Goal: Transaction & Acquisition: Obtain resource

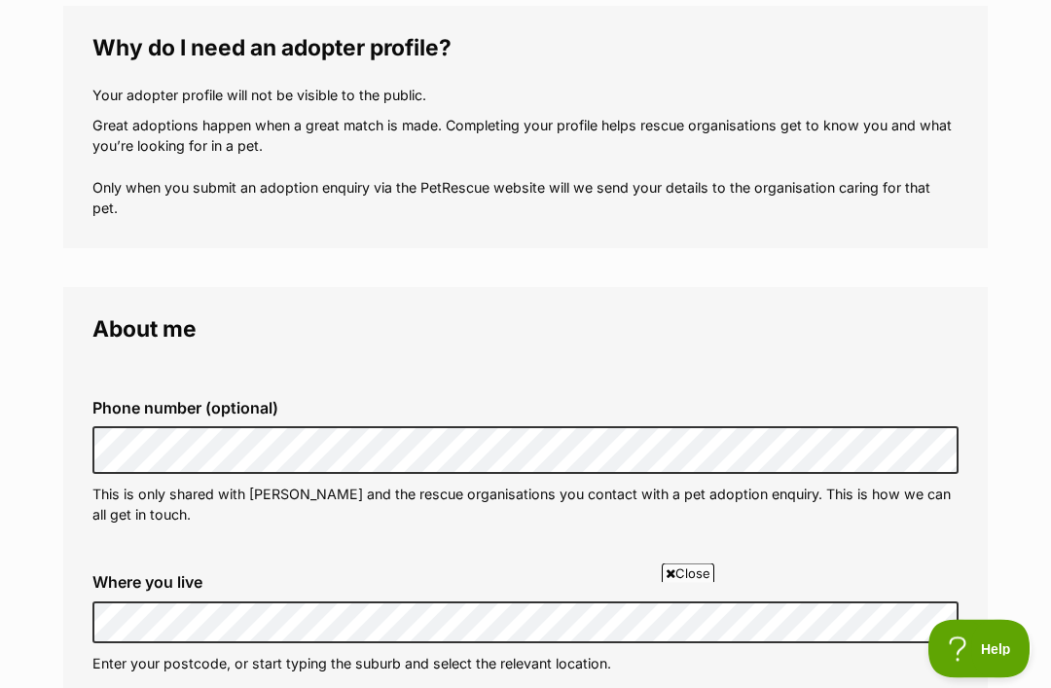
scroll to position [278, 0]
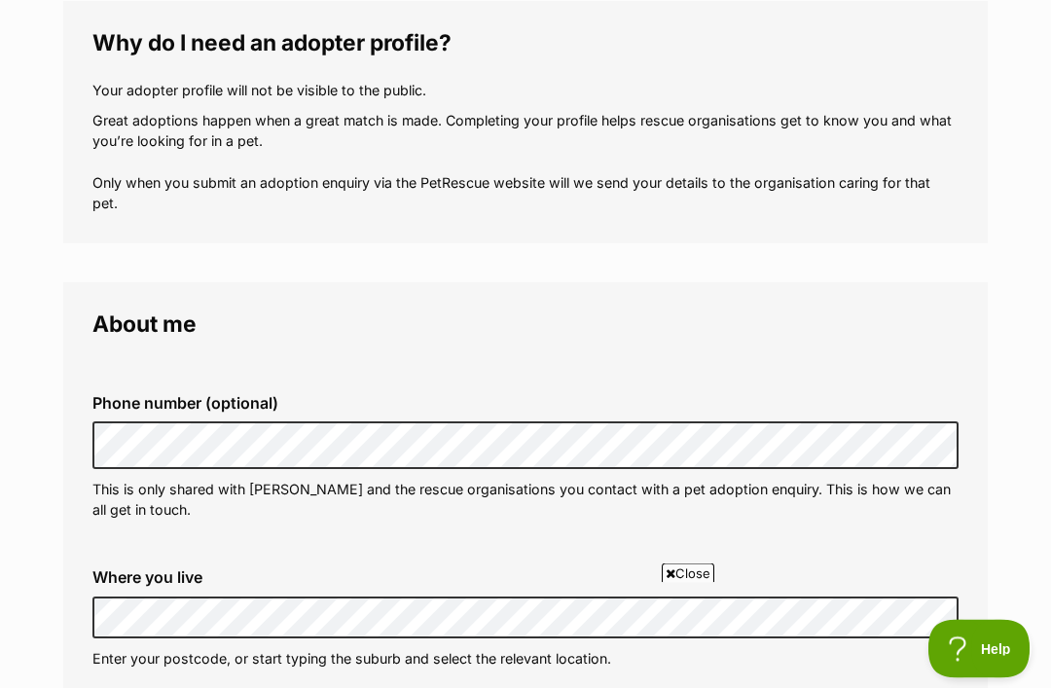
click at [638, 283] on fieldset "About me Phone number (optional) This is only shared with PetRescue and the res…" at bounding box center [525, 700] width 924 height 834
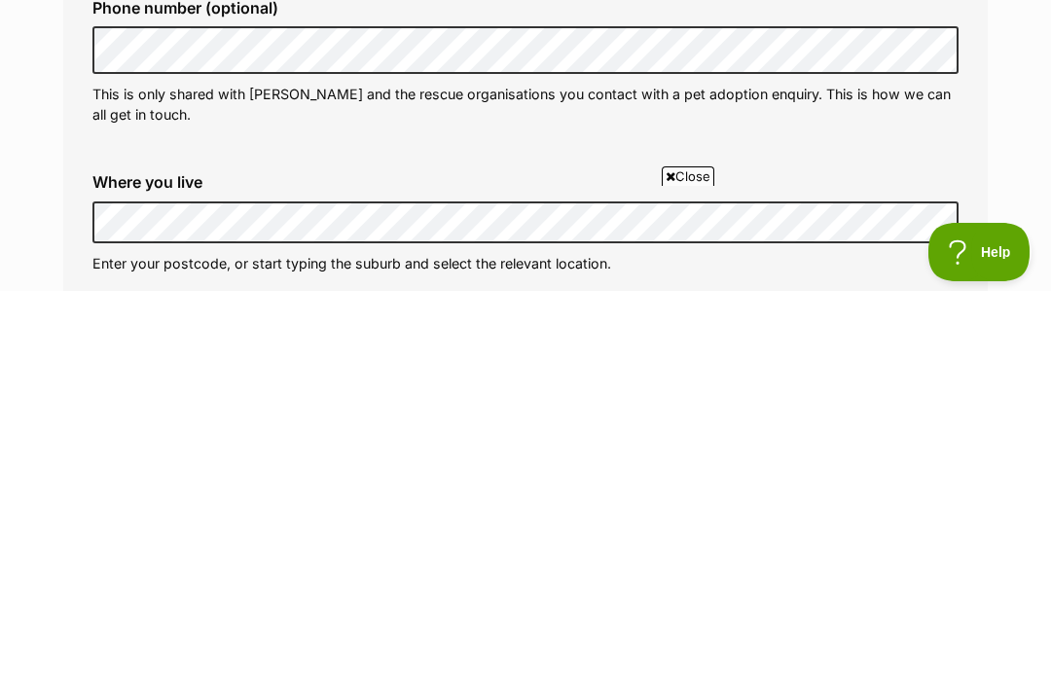
scroll to position [675, 0]
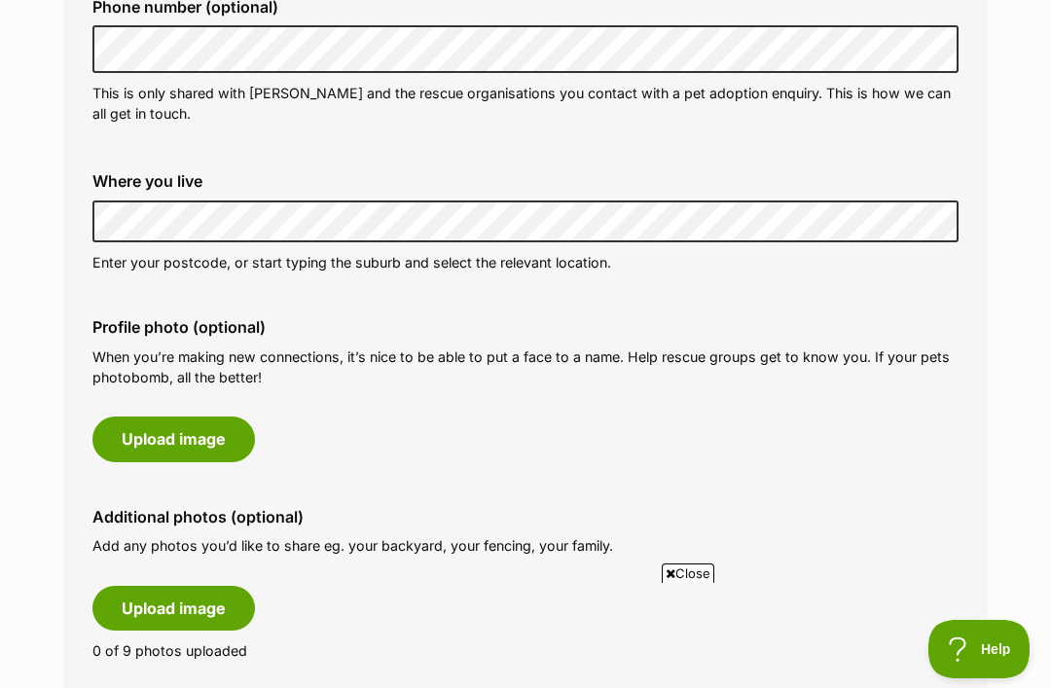
click at [208, 255] on div "Where you live Address line 1 (optional) Address line 2 (optional) Suburb (opti…" at bounding box center [525, 222] width 897 height 131
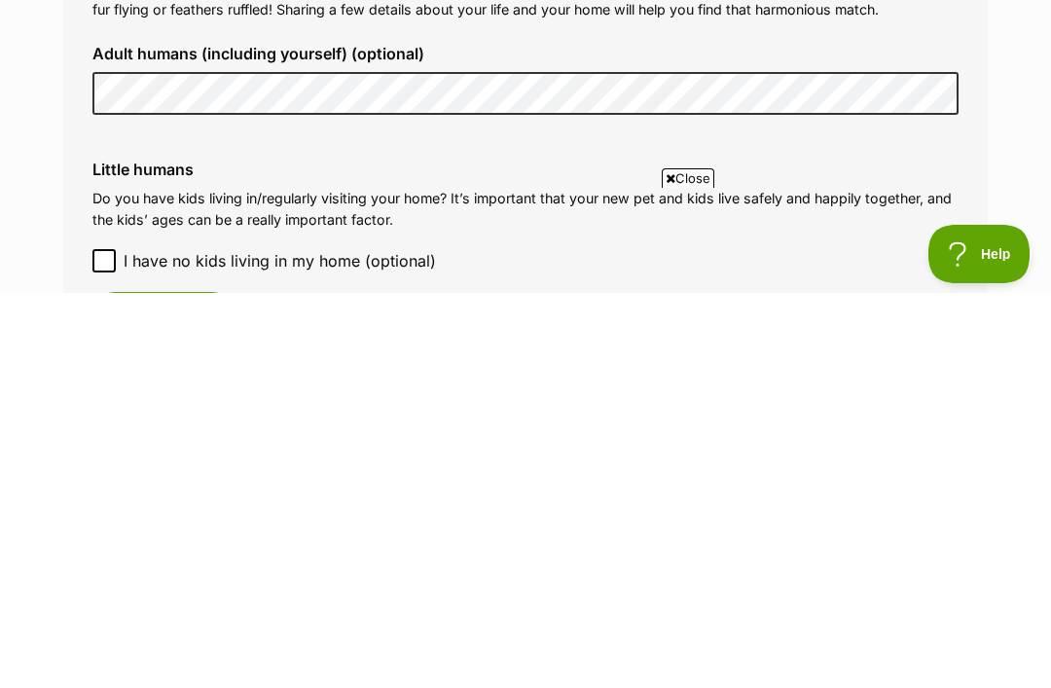
scroll to position [1535, 0]
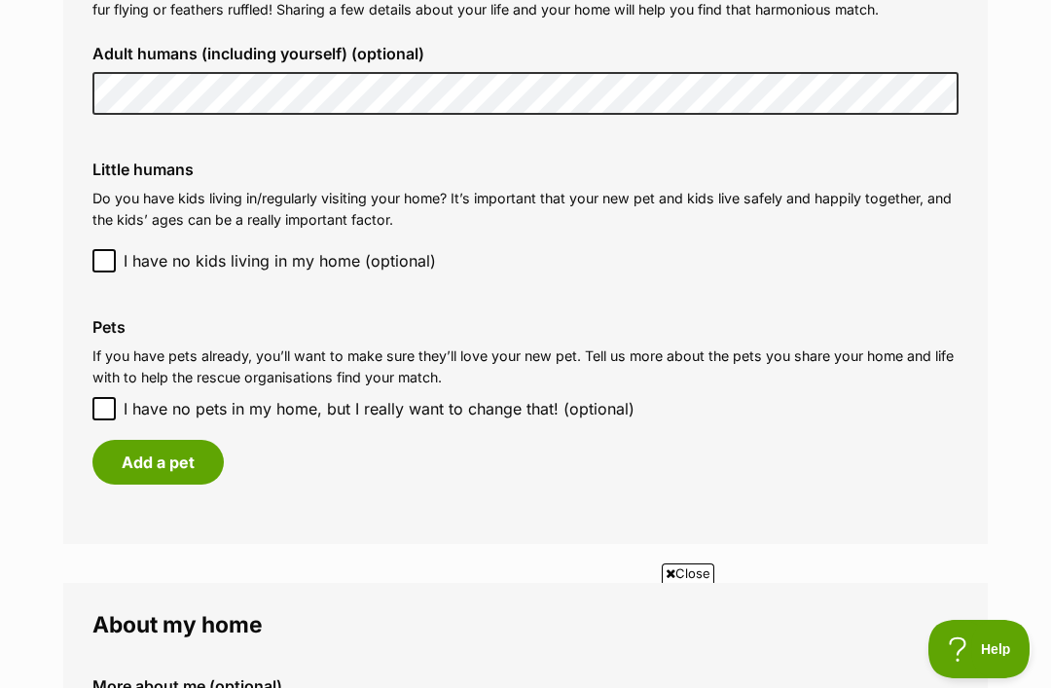
click at [114, 397] on input "I have no pets in my home, but I really want to change that! (optional)" at bounding box center [103, 408] width 23 height 23
checkbox input "true"
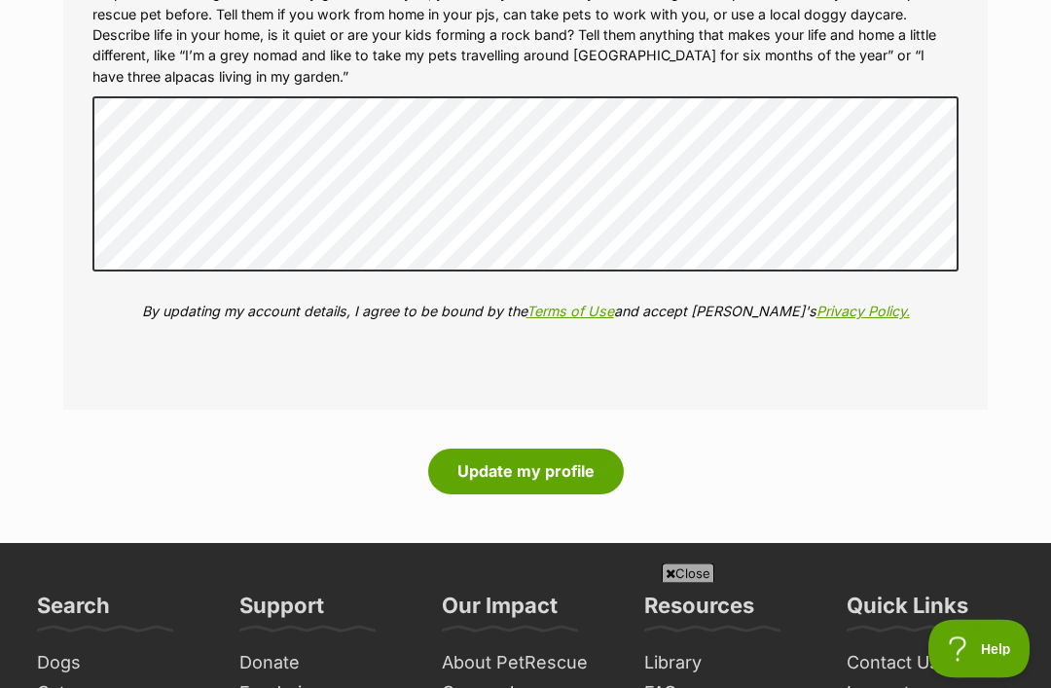
scroll to position [2194, 0]
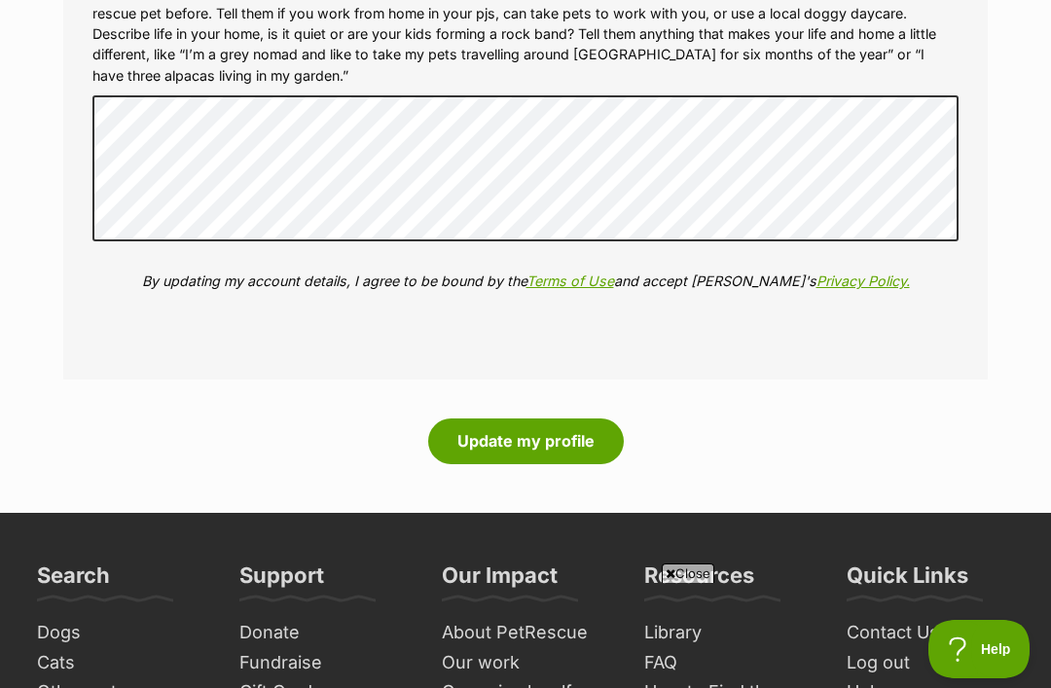
click at [928, 17] on p "Help the rescue organisation really get to know you, your lifestyle and what yo…" at bounding box center [525, 34] width 866 height 104
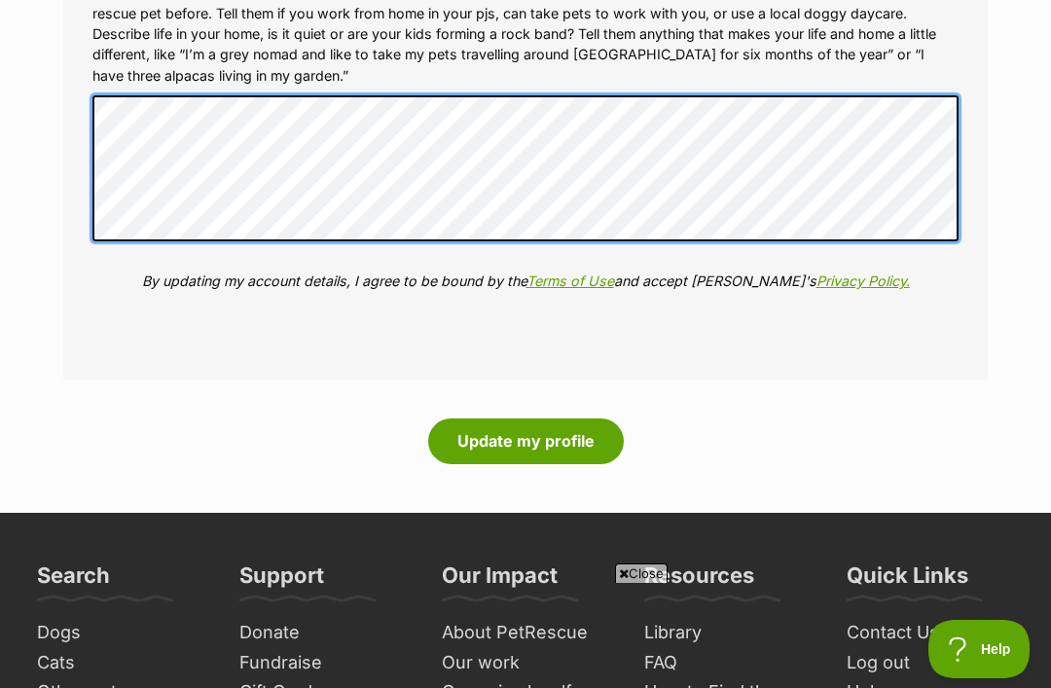
scroll to position [0, 0]
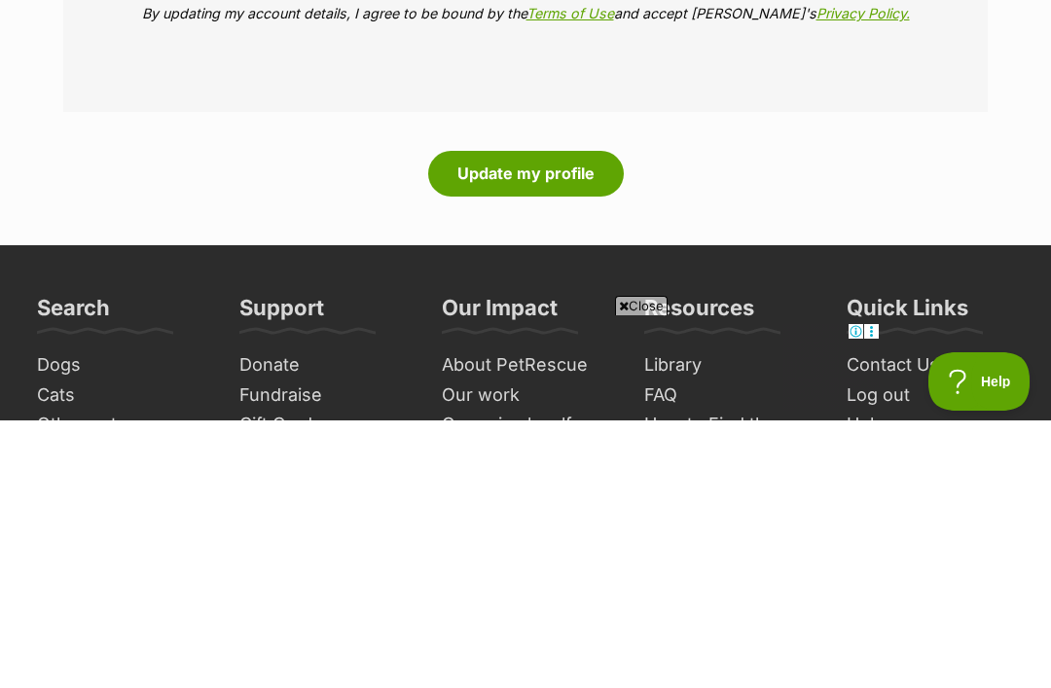
click at [530, 418] on button "Update my profile" at bounding box center [526, 440] width 196 height 45
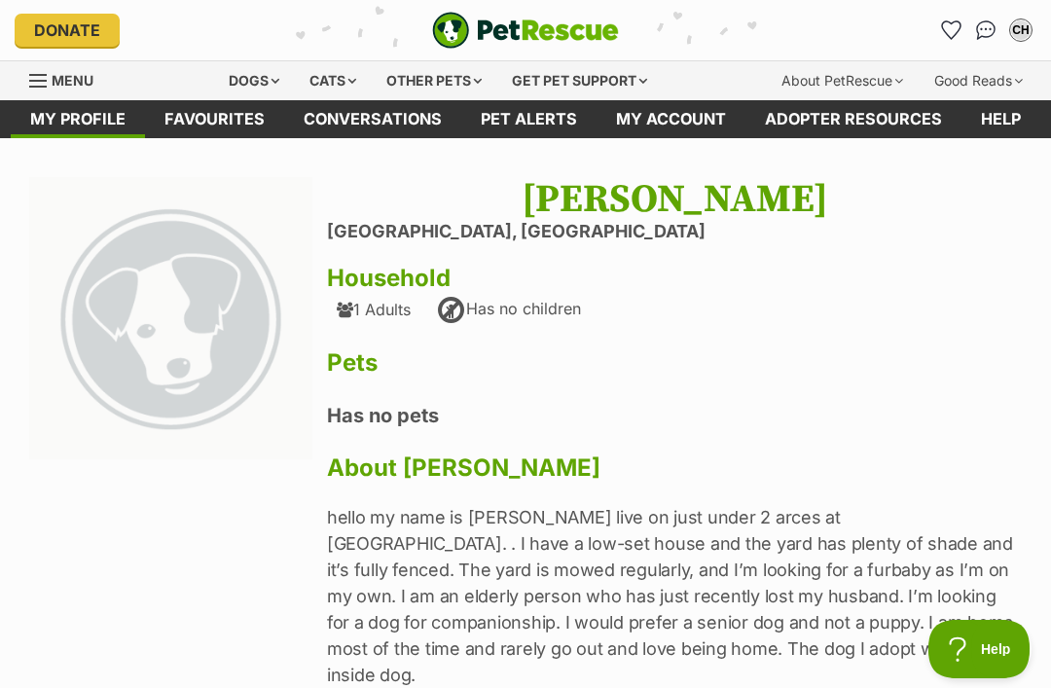
click at [233, 82] on div "Dogs" at bounding box center [254, 80] width 78 height 39
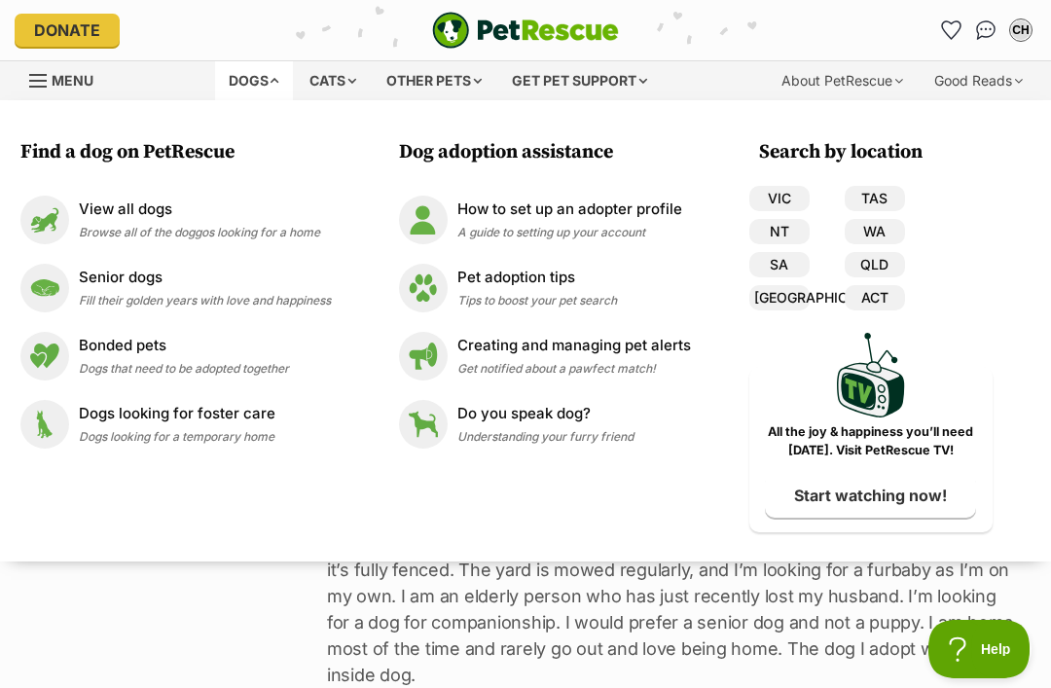
click at [112, 298] on span "Fill their golden years with love and happiness" at bounding box center [205, 300] width 252 height 15
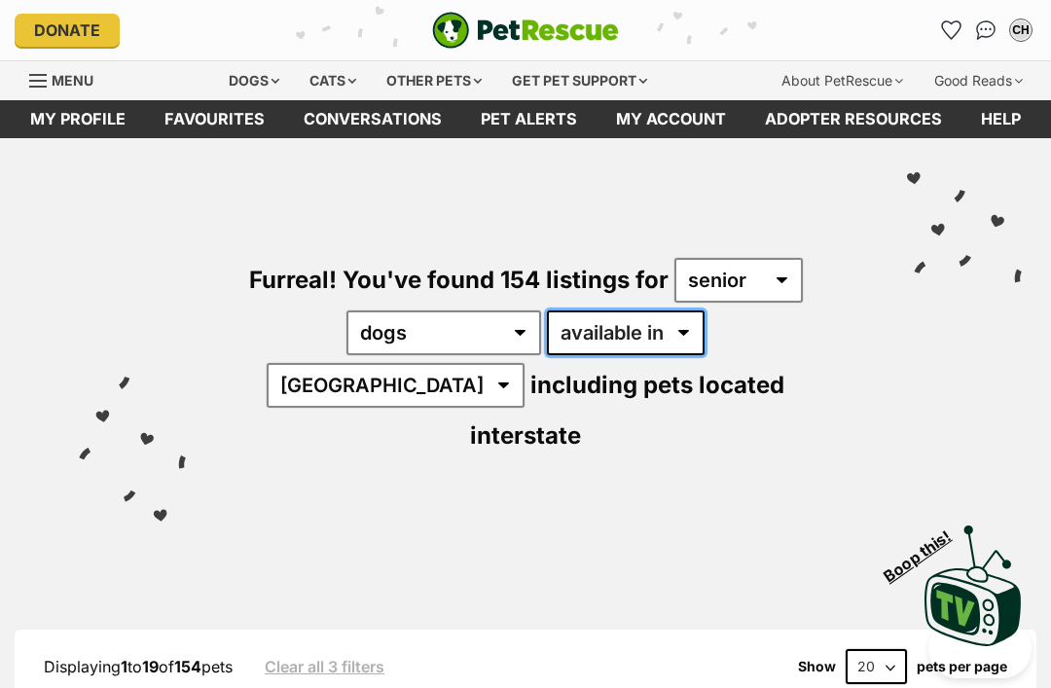
click at [623, 331] on select "available in located in" at bounding box center [626, 332] width 158 height 45
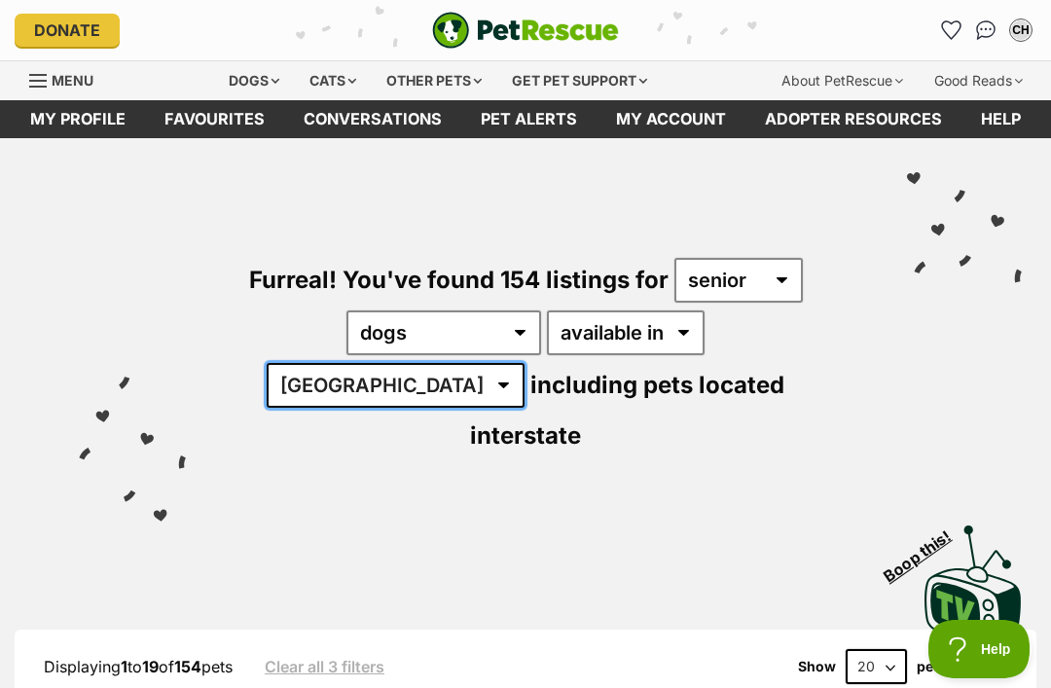
click at [524, 363] on select "Australia ACT NSW NT QLD SA TAS VIC WA" at bounding box center [396, 385] width 258 height 45
select select "QLD"
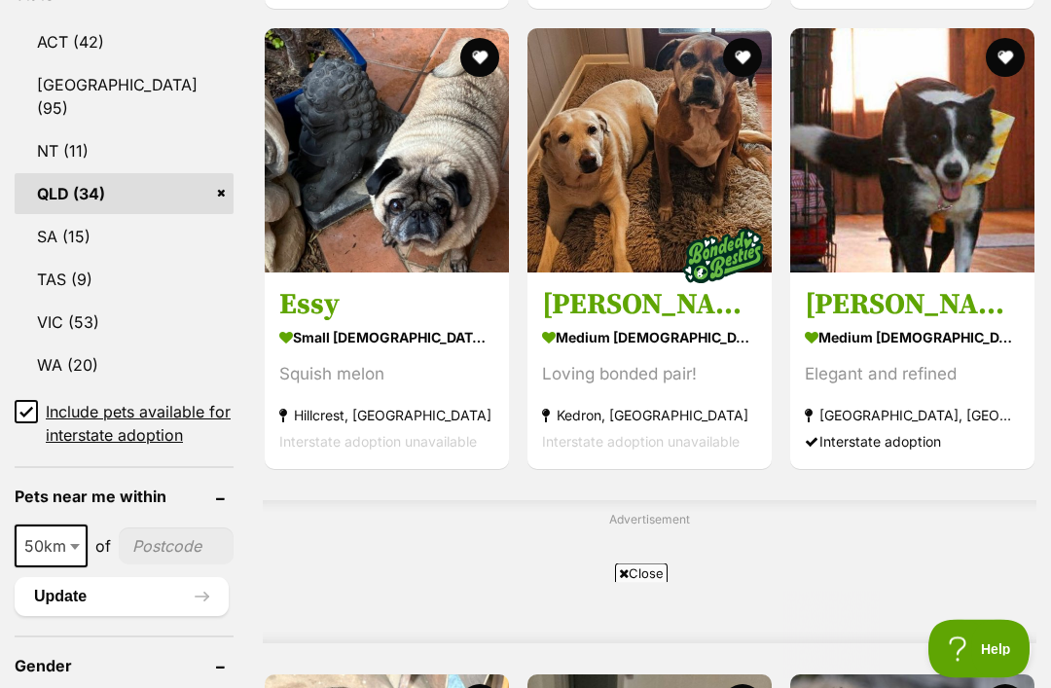
scroll to position [1173, 0]
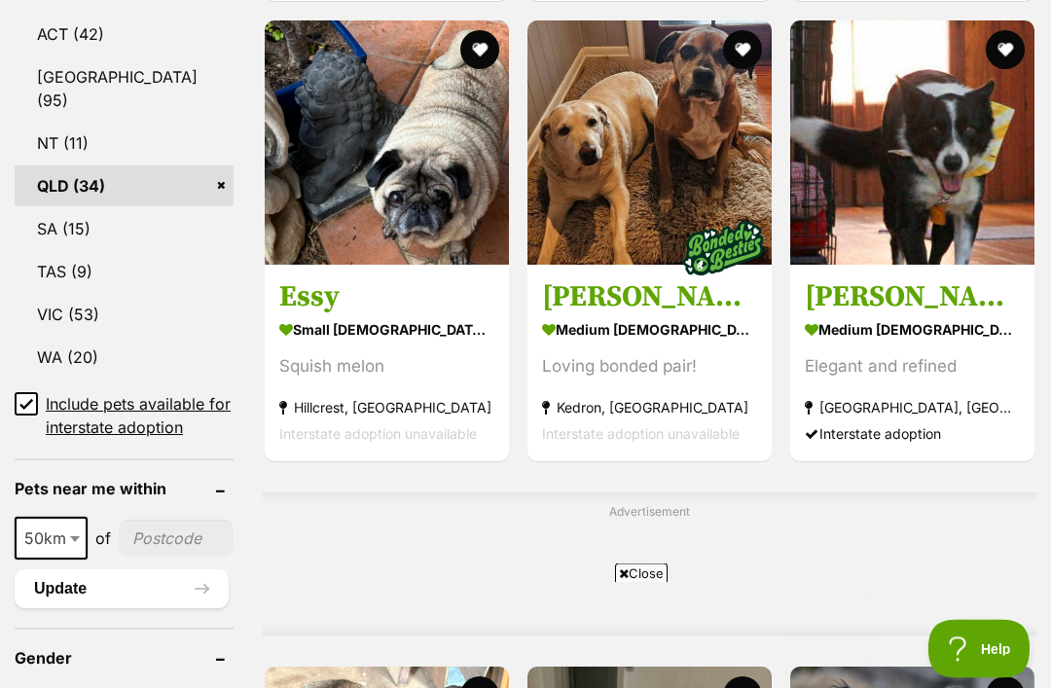
click at [52, 525] on span "50km" at bounding box center [51, 538] width 69 height 27
select select "25"
click at [154, 519] on input"] "postcode" at bounding box center [176, 537] width 115 height 37
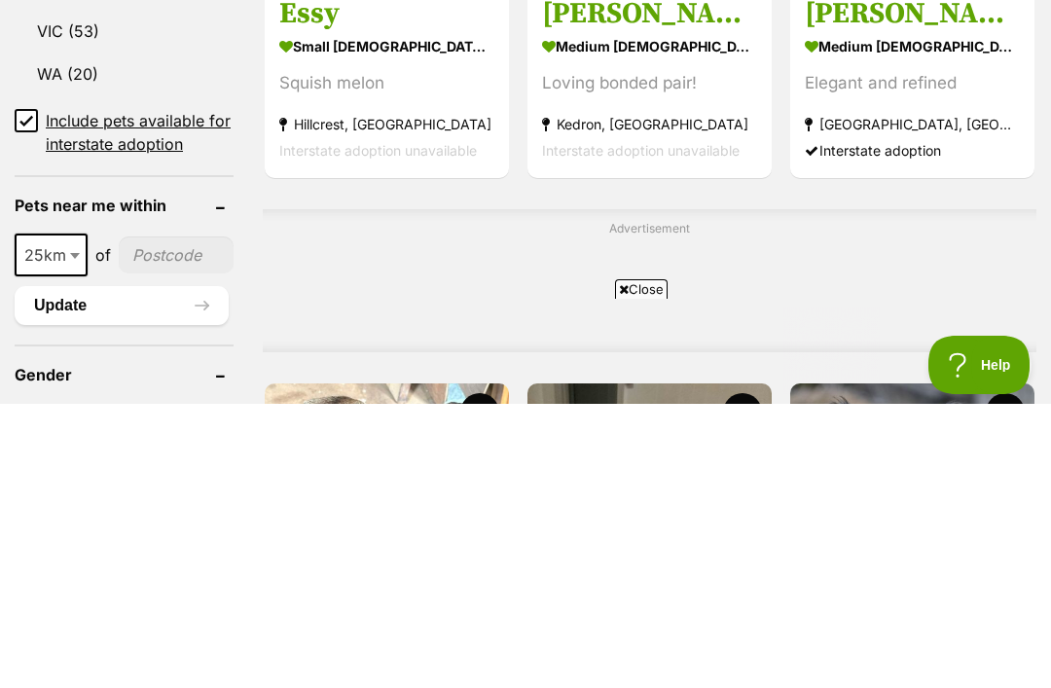
scroll to position [0, 0]
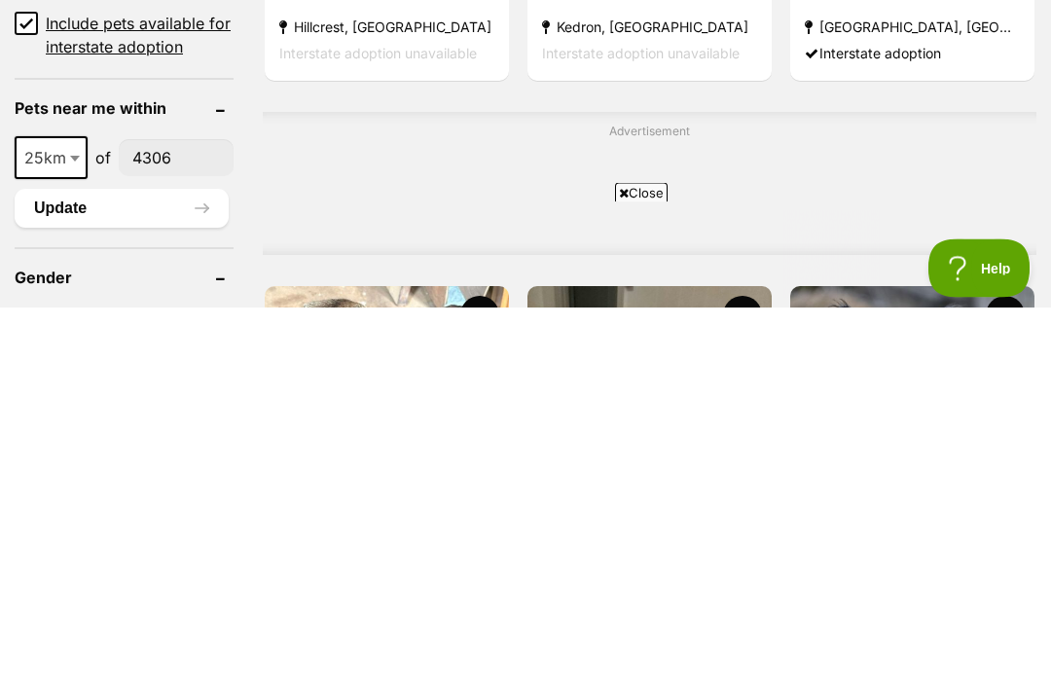
type input"] "4306"
click at [61, 570] on button "Update" at bounding box center [122, 589] width 214 height 39
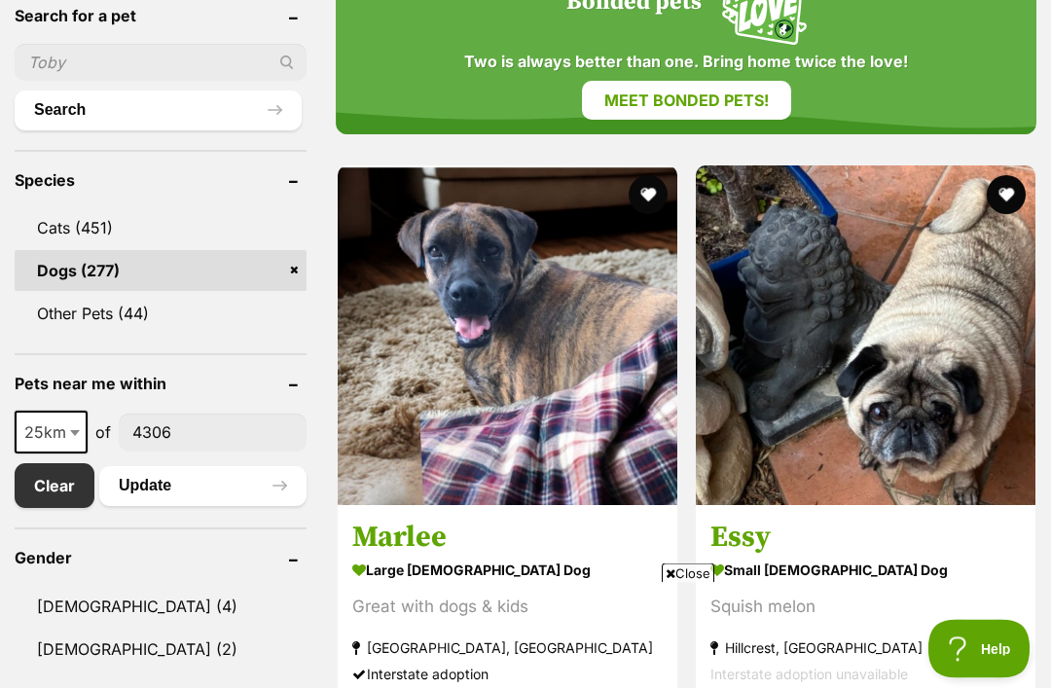
scroll to position [725, 0]
click at [43, 483] on link "Clear" at bounding box center [55, 485] width 80 height 45
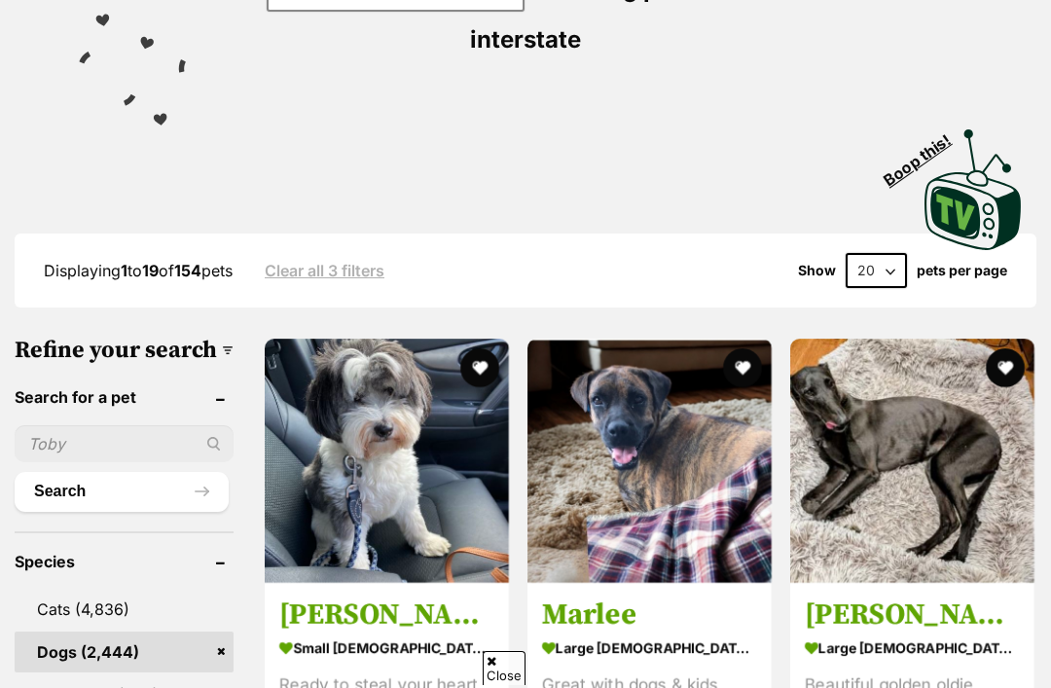
scroll to position [396, 0]
click at [54, 431] on ul "Search" at bounding box center [124, 459] width 219 height 105
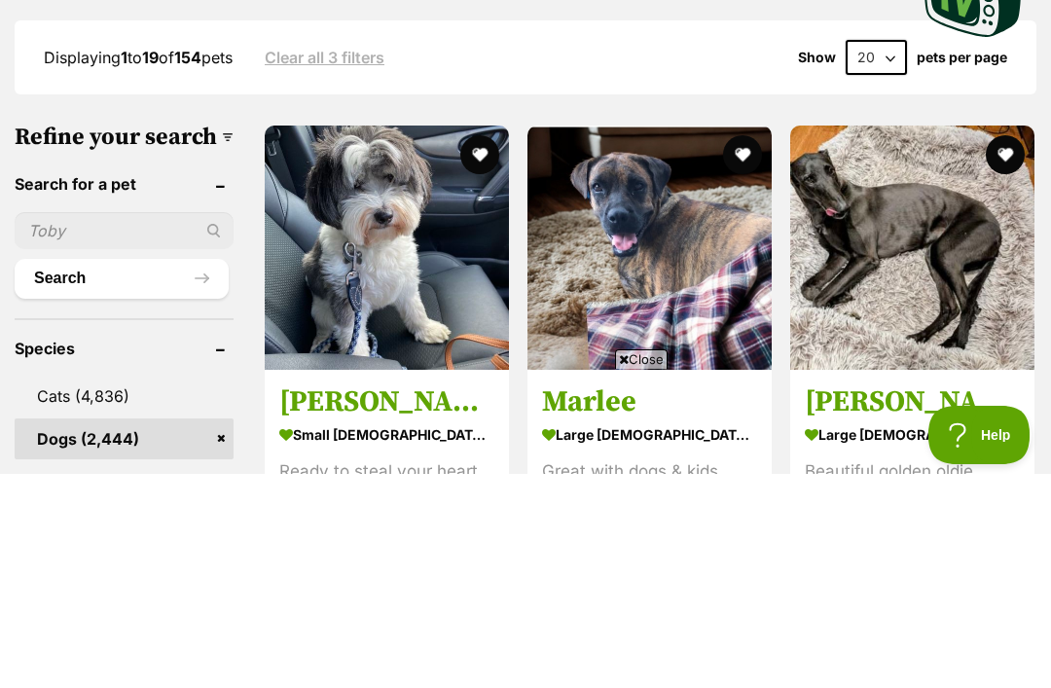
scroll to position [0, 0]
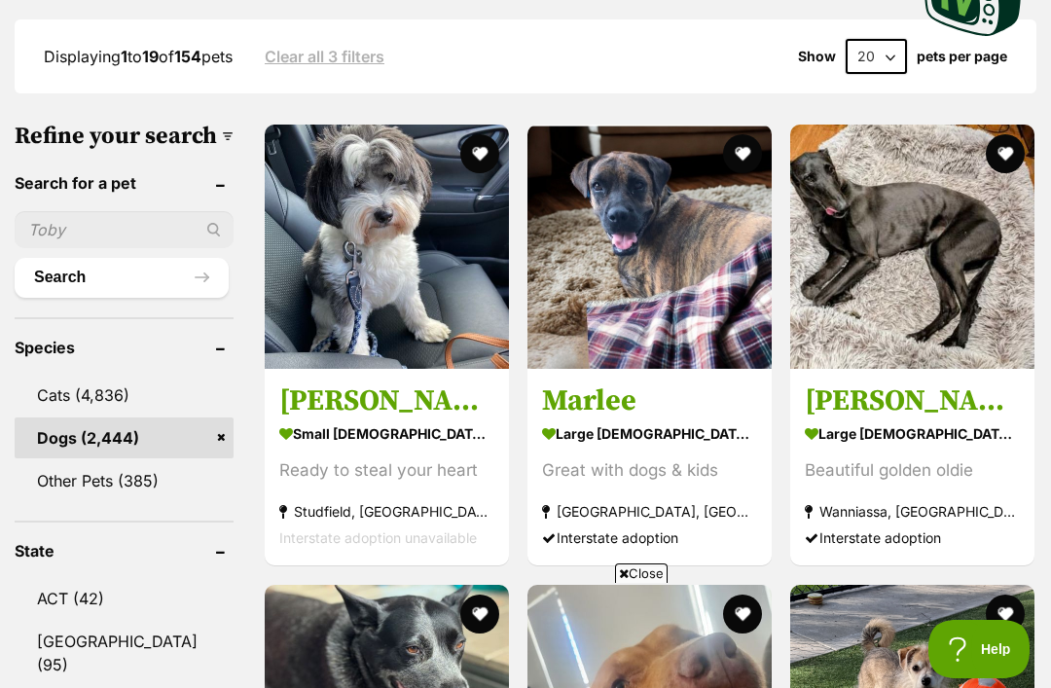
click at [45, 211] on input "text" at bounding box center [124, 229] width 219 height 37
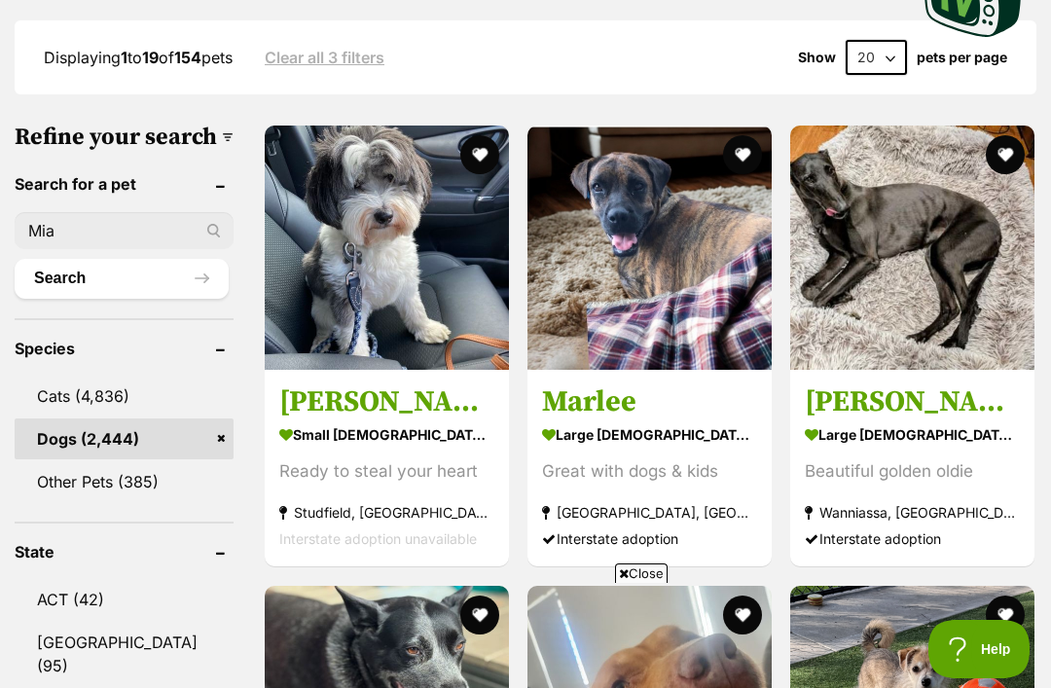
type input "Mia"
click at [81, 259] on button "Search" at bounding box center [122, 278] width 214 height 39
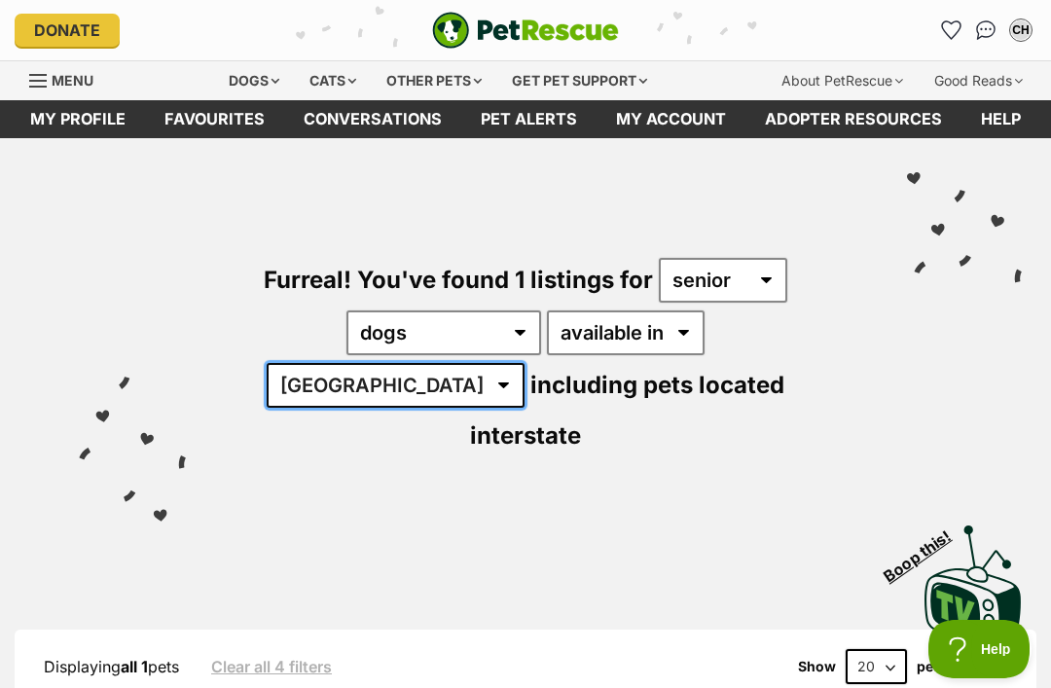
click at [524, 363] on select "Australia ACT NSW" at bounding box center [396, 385] width 258 height 45
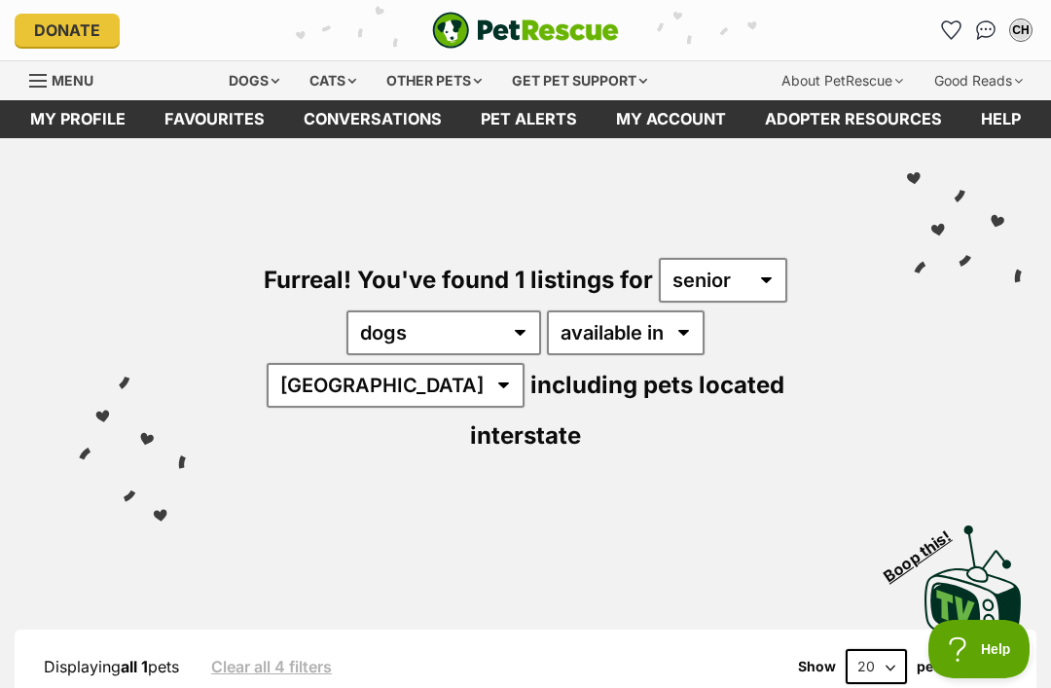
click at [34, 80] on span "Menu" at bounding box center [38, 81] width 18 height 2
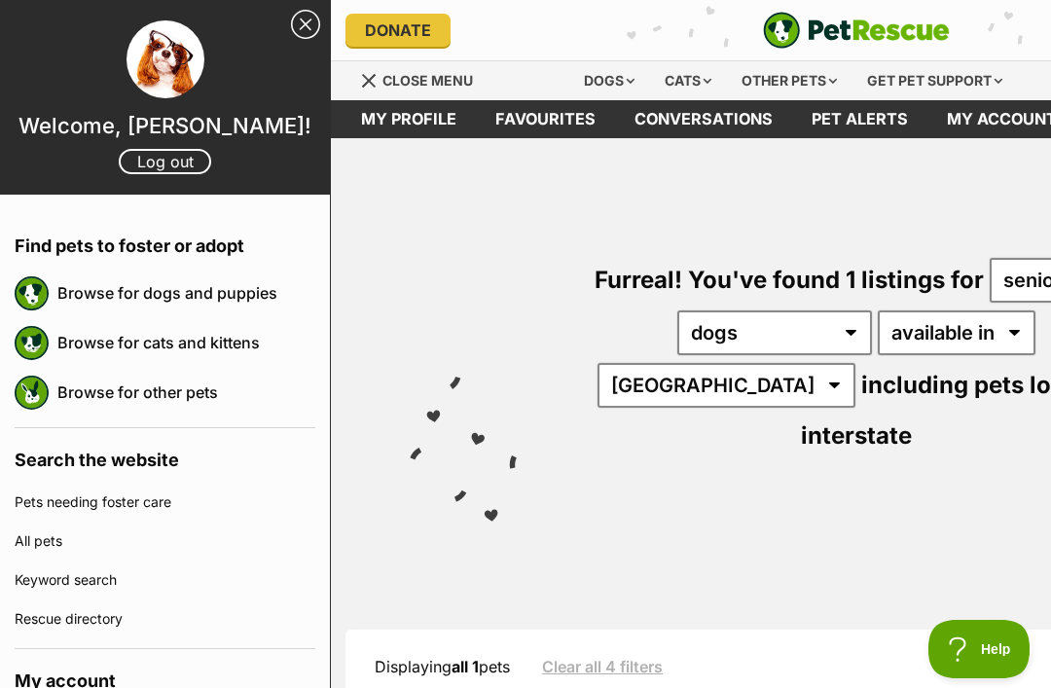
click at [49, 278] on img at bounding box center [32, 293] width 34 height 34
click at [42, 290] on img at bounding box center [32, 293] width 34 height 34
click at [25, 281] on img at bounding box center [32, 293] width 34 height 34
click at [503, 508] on div "Visit PetRescue TV (external site) Boop this!" at bounding box center [856, 579] width 992 height 142
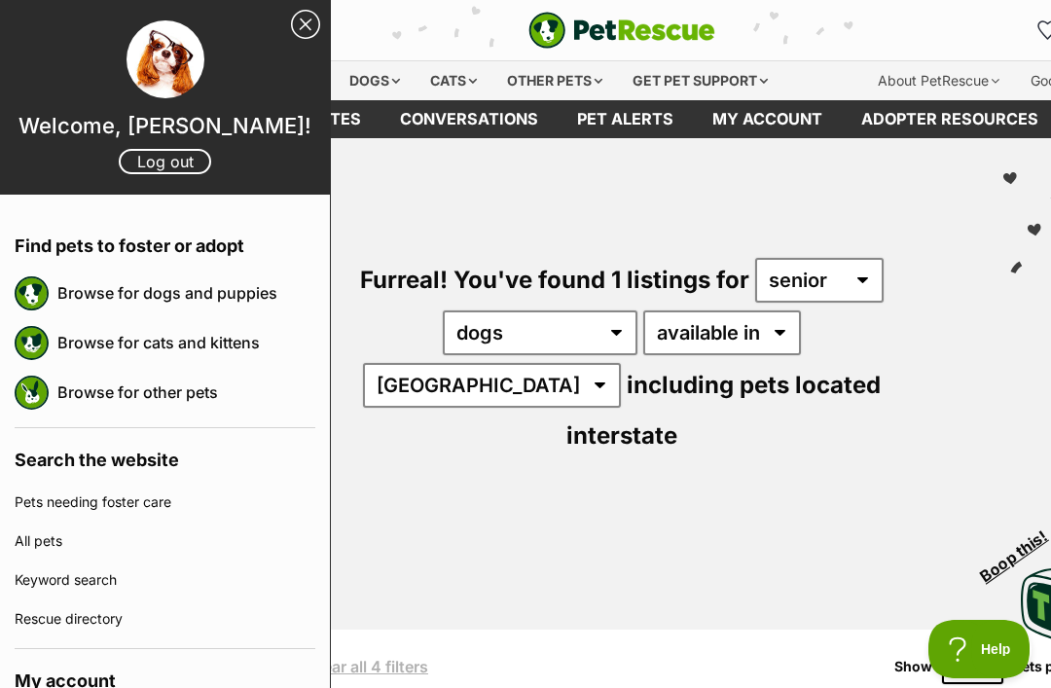
scroll to position [0, 233]
click at [296, 33] on link "Close Sidebar" at bounding box center [305, 24] width 29 height 29
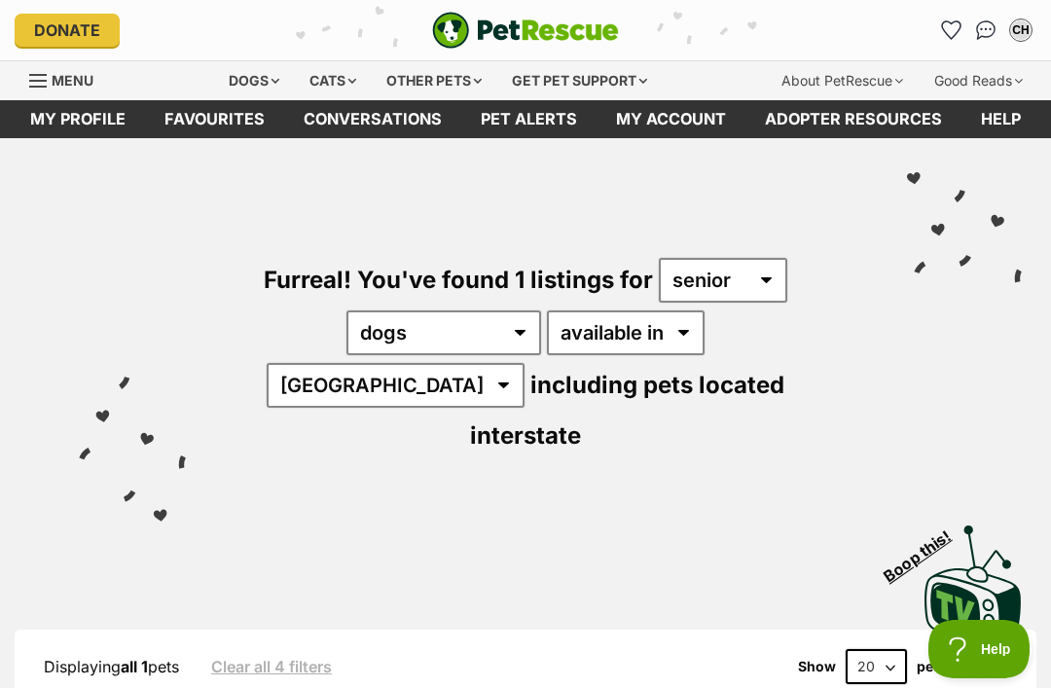
scroll to position [0, 30]
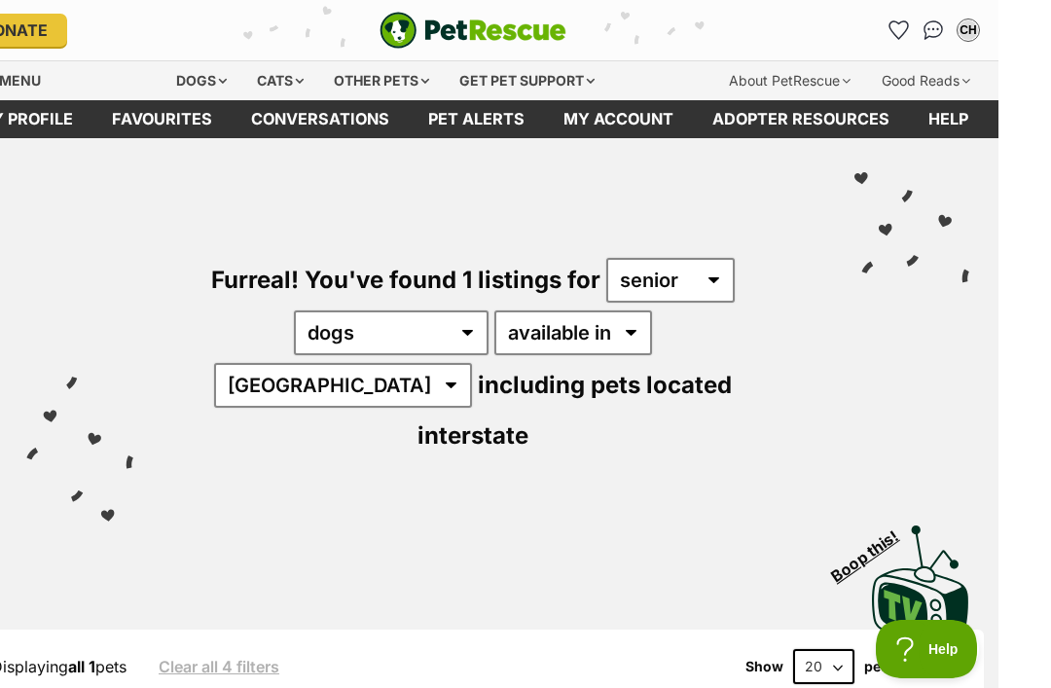
click at [341, 1] on div "Donate PetRescue home CH My account CH Carolyn Harvie Edit profile Log out Pet …" at bounding box center [525, 30] width 1021 height 60
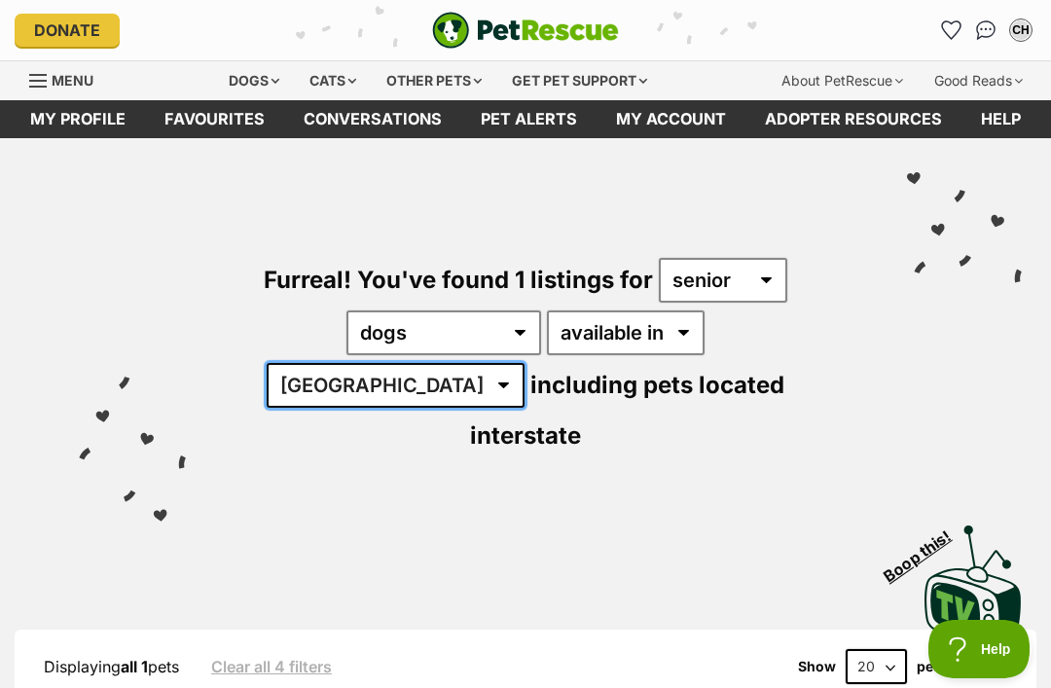
click at [524, 363] on select "Australia ACT NSW" at bounding box center [396, 385] width 258 height 45
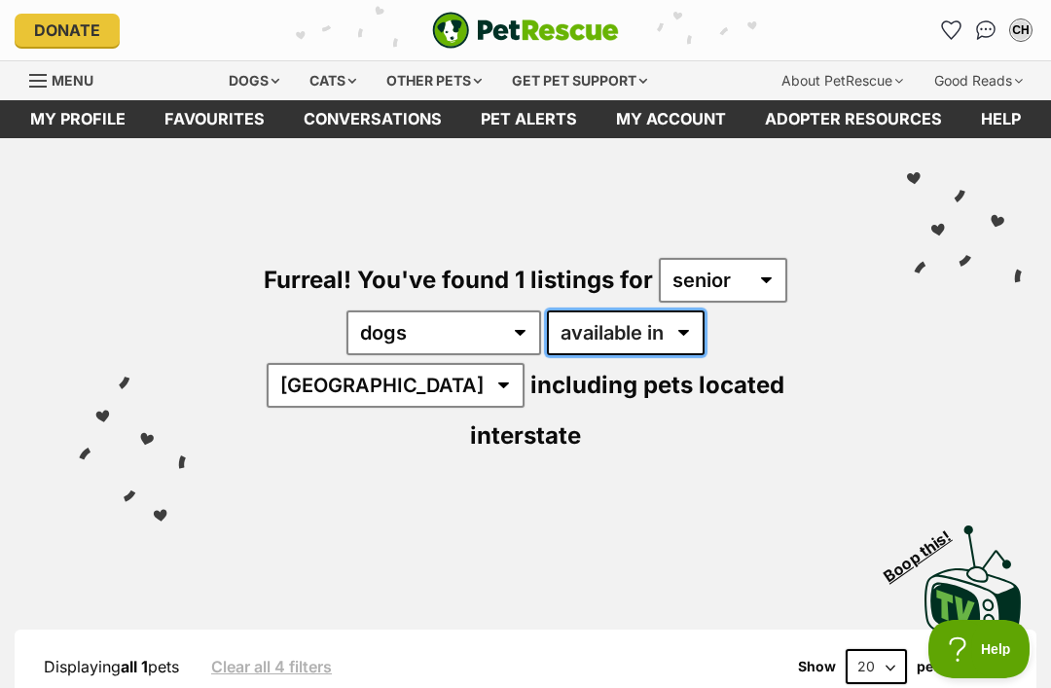
click at [619, 341] on select "available in located in" at bounding box center [626, 332] width 158 height 45
select select "disabled"
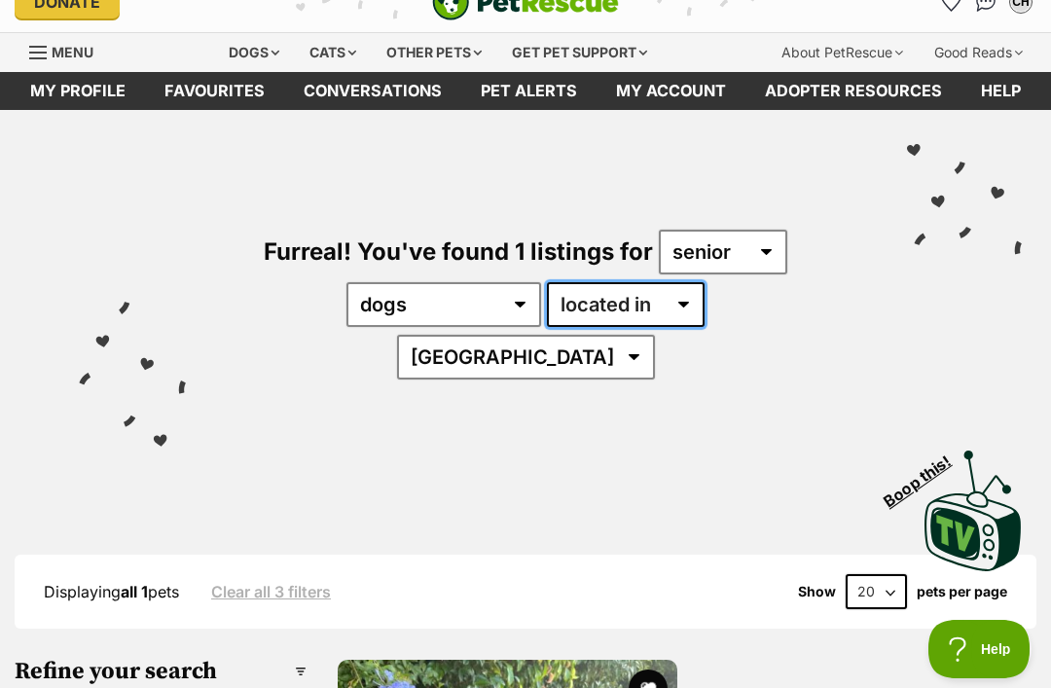
click at [624, 309] on select "available in located in" at bounding box center [626, 304] width 158 height 45
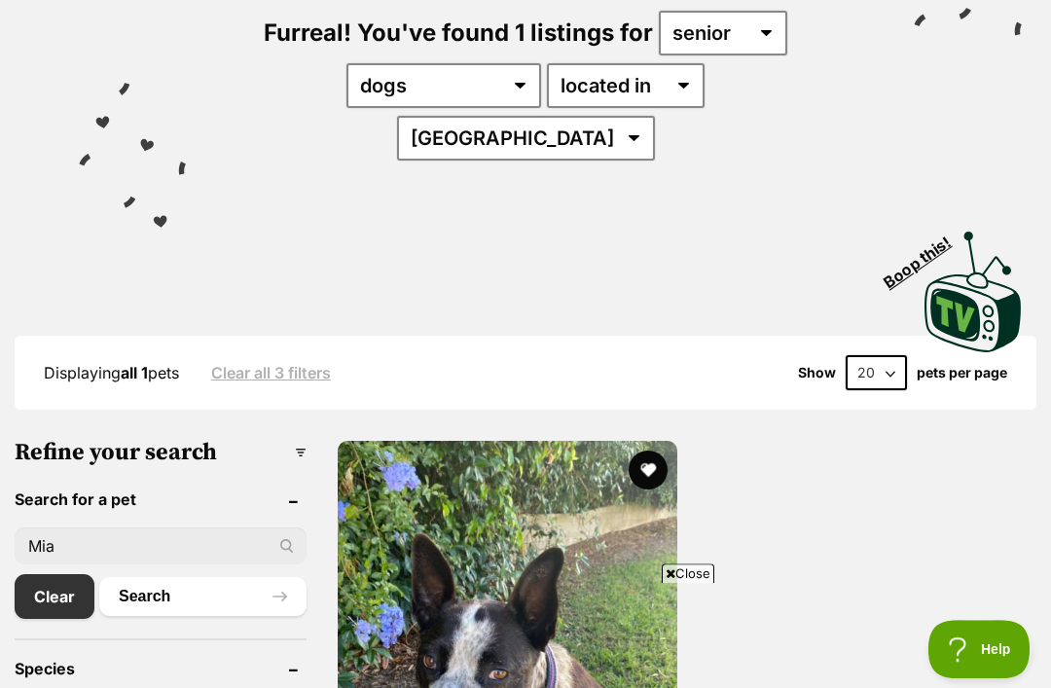
scroll to position [209, 0]
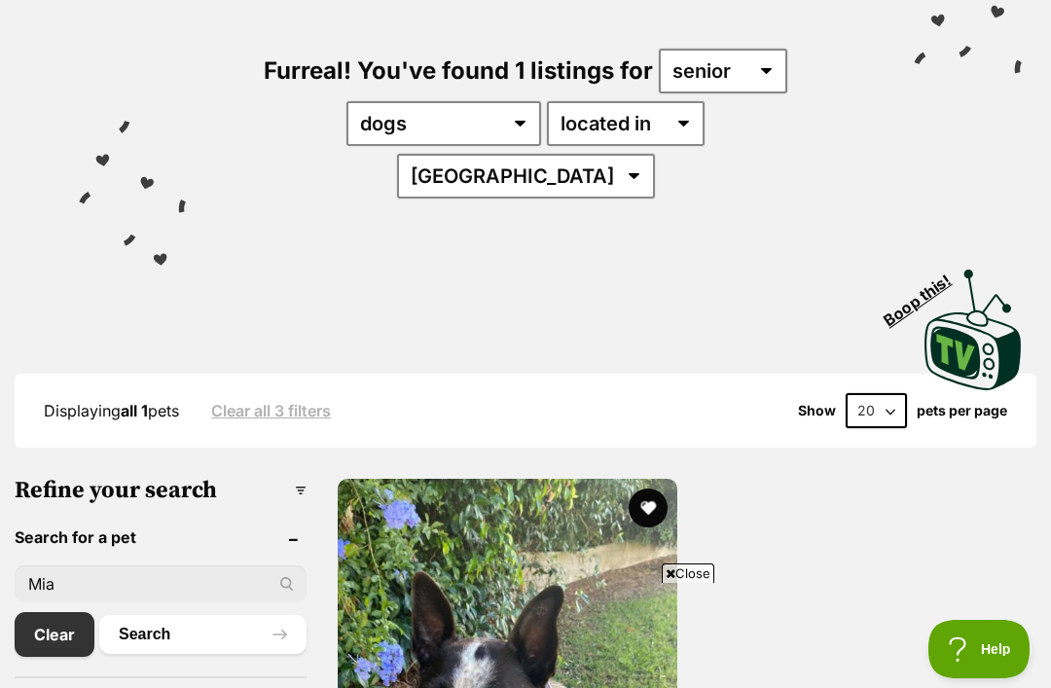
click at [299, 477] on h3 "Refine your search" at bounding box center [161, 490] width 292 height 27
click at [284, 477] on h3 "Refine your search" at bounding box center [161, 490] width 292 height 27
click at [56, 477] on h3 "Refine your search" at bounding box center [161, 490] width 292 height 27
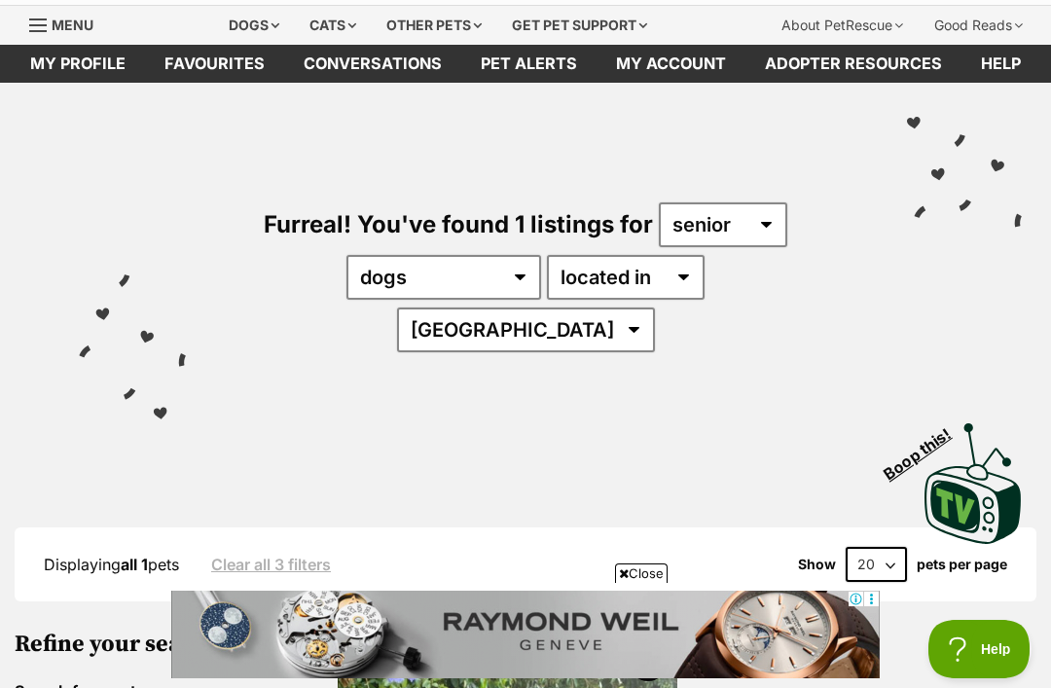
scroll to position [0, 0]
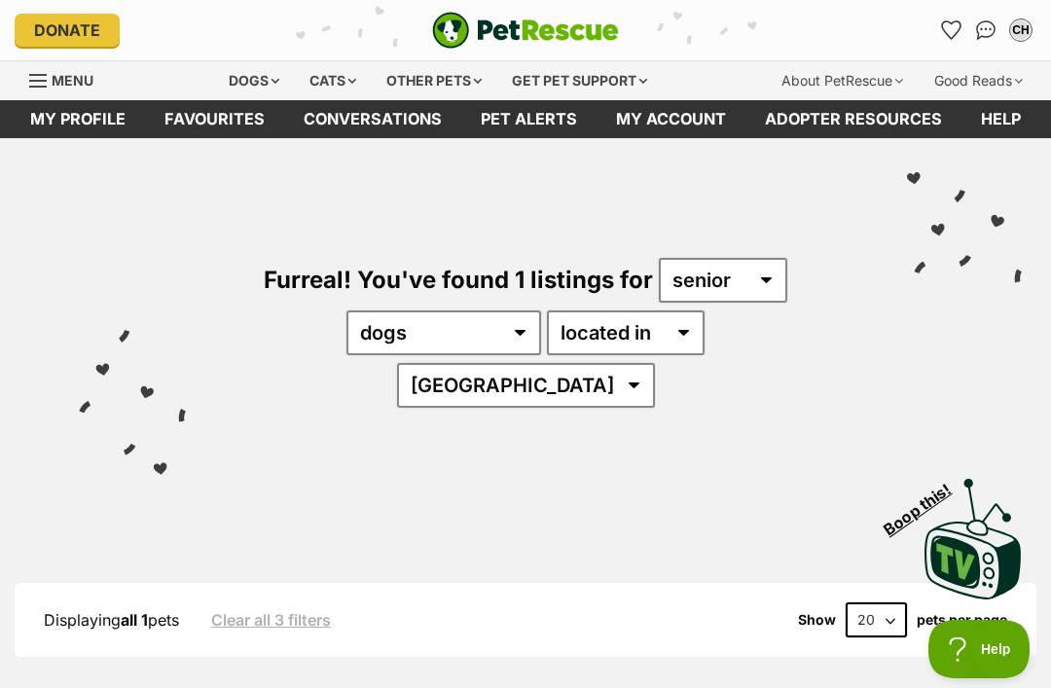
click at [261, 82] on div "Dogs" at bounding box center [254, 80] width 78 height 39
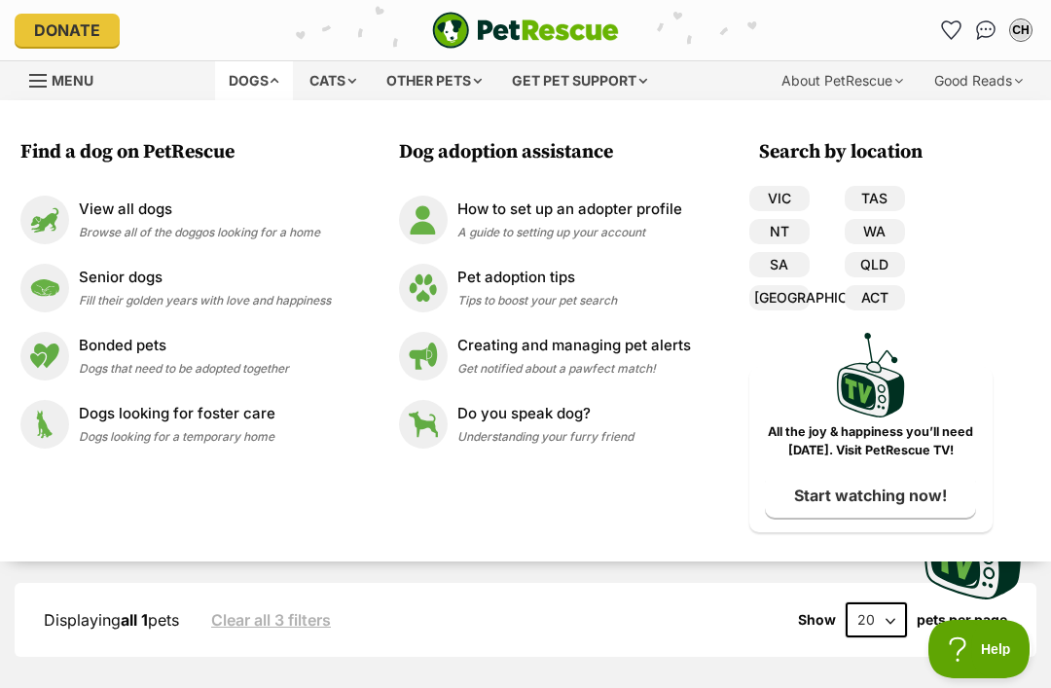
click at [119, 296] on span "Fill their golden years with love and happiness" at bounding box center [205, 300] width 252 height 15
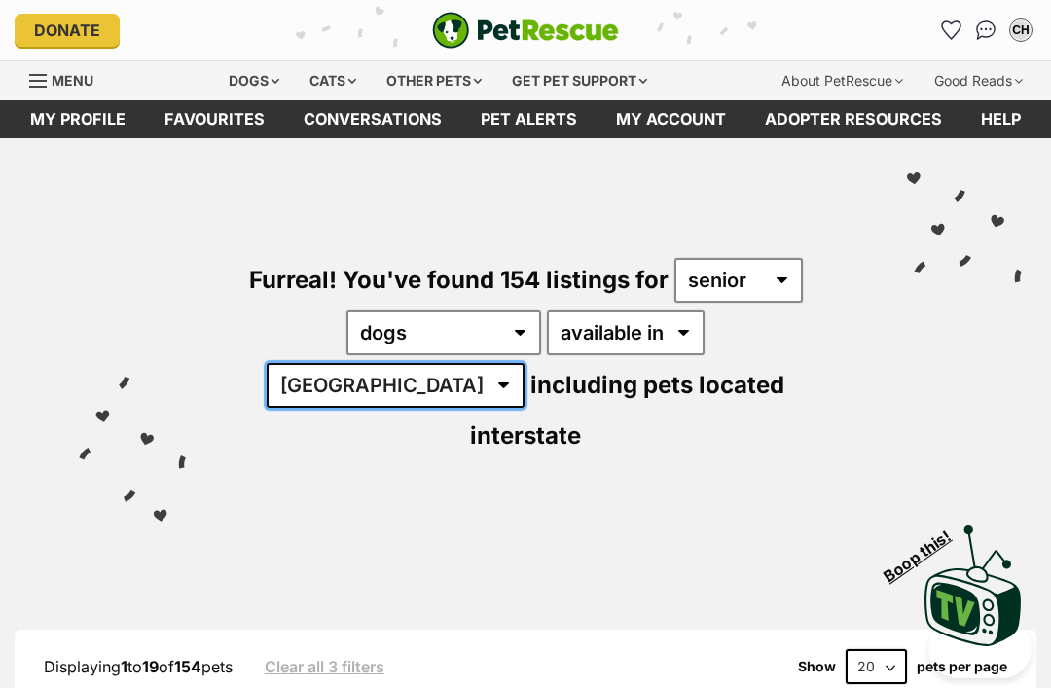
click at [524, 363] on select "[GEOGRAPHIC_DATA] [GEOGRAPHIC_DATA] [GEOGRAPHIC_DATA] [GEOGRAPHIC_DATA] [GEOGRA…" at bounding box center [396, 385] width 258 height 45
select select "QLD"
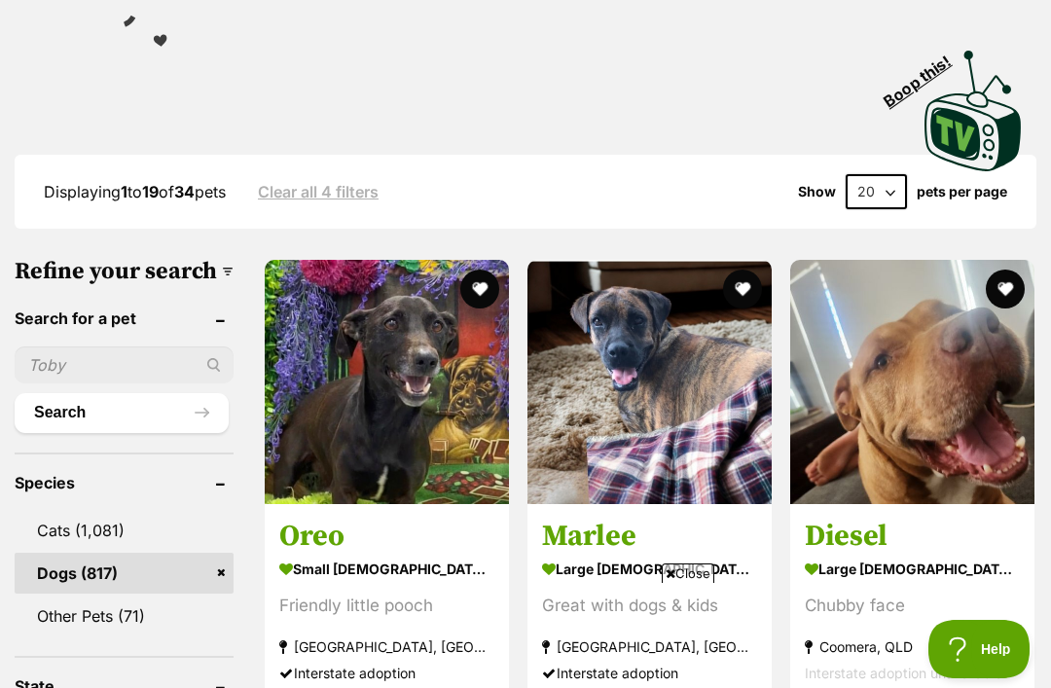
scroll to position [497, 0]
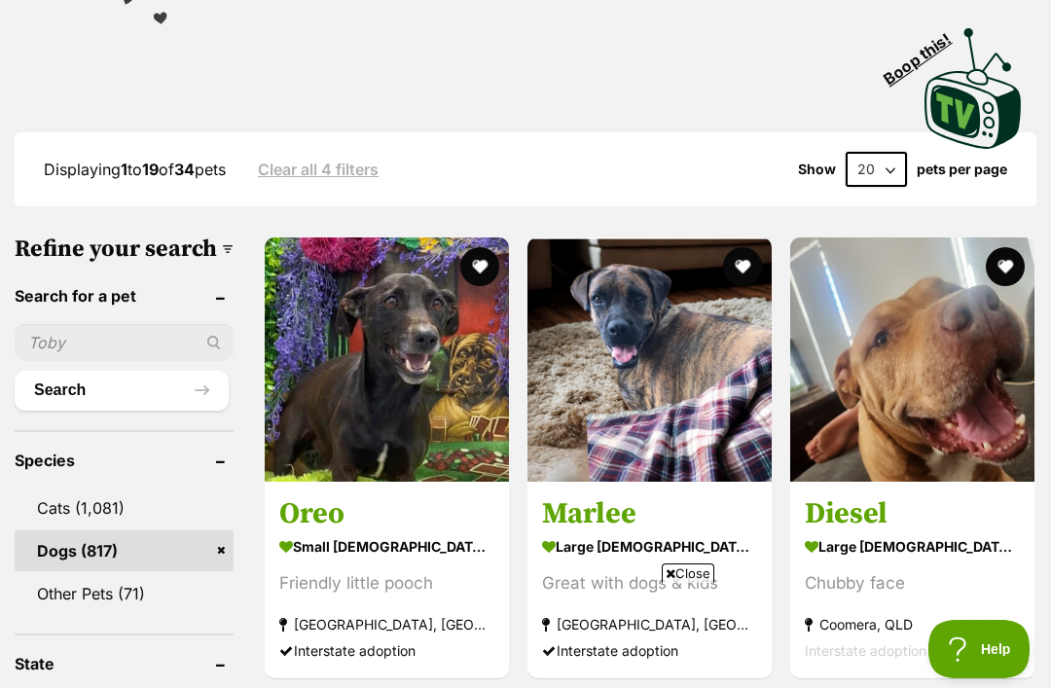
click at [48, 324] on input "text" at bounding box center [124, 342] width 219 height 37
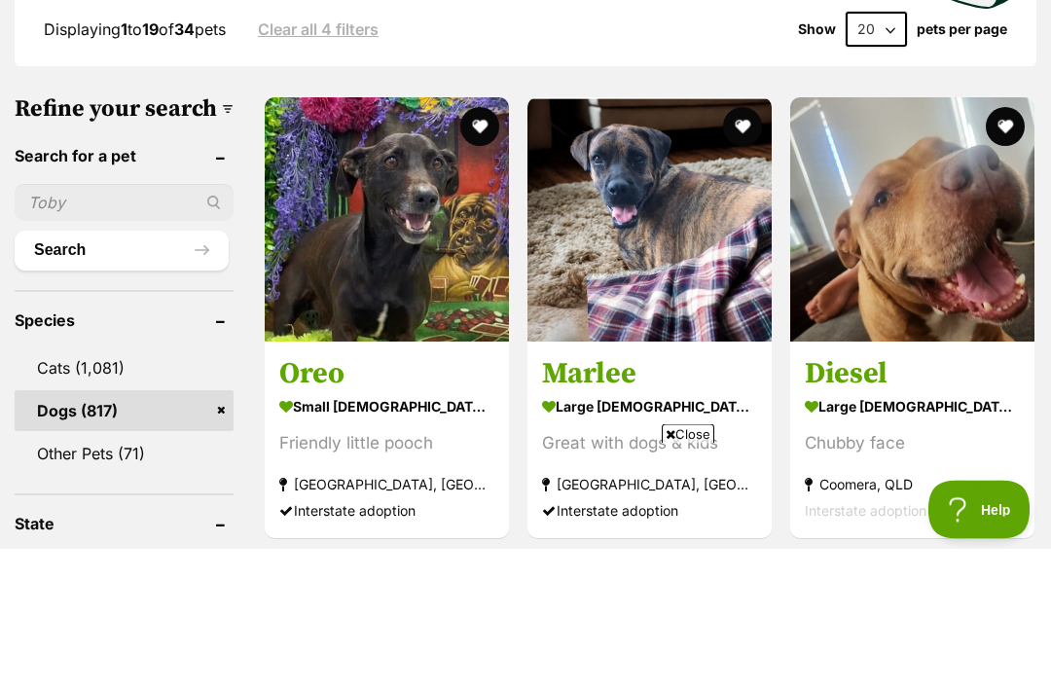
click at [97, 324] on input "text" at bounding box center [124, 342] width 219 height 37
paste input "jAgxEB3DJUkgjRYdLZdH"
type input "j"
type input "Mia"
click at [77, 371] on button "Search" at bounding box center [122, 390] width 214 height 39
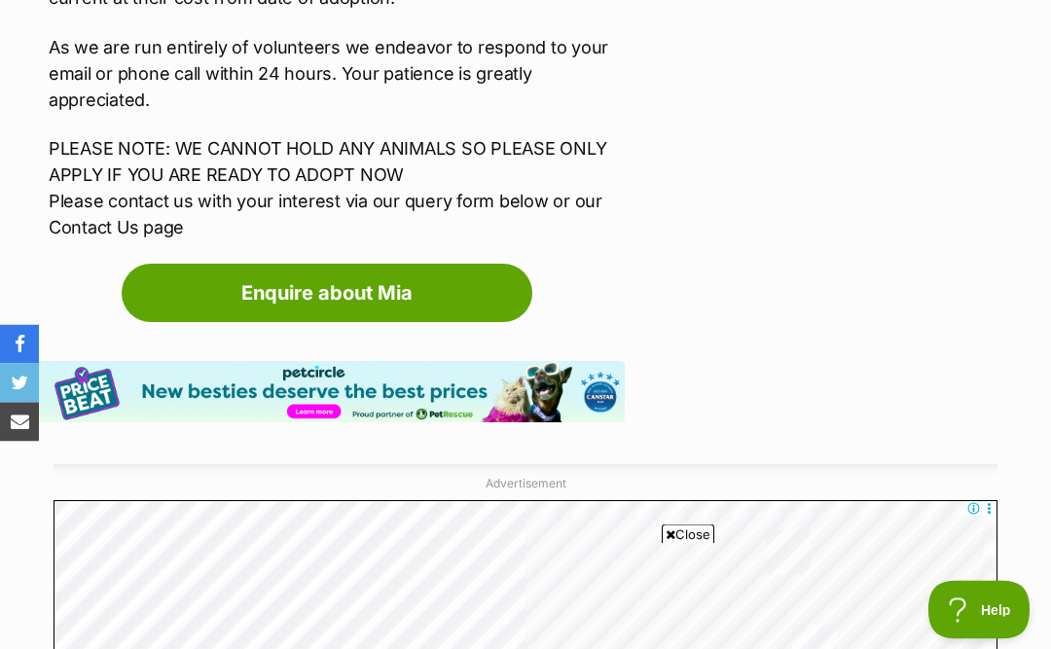
scroll to position [2977, 0]
click at [258, 264] on link "Enquire about Mia" at bounding box center [327, 293] width 411 height 58
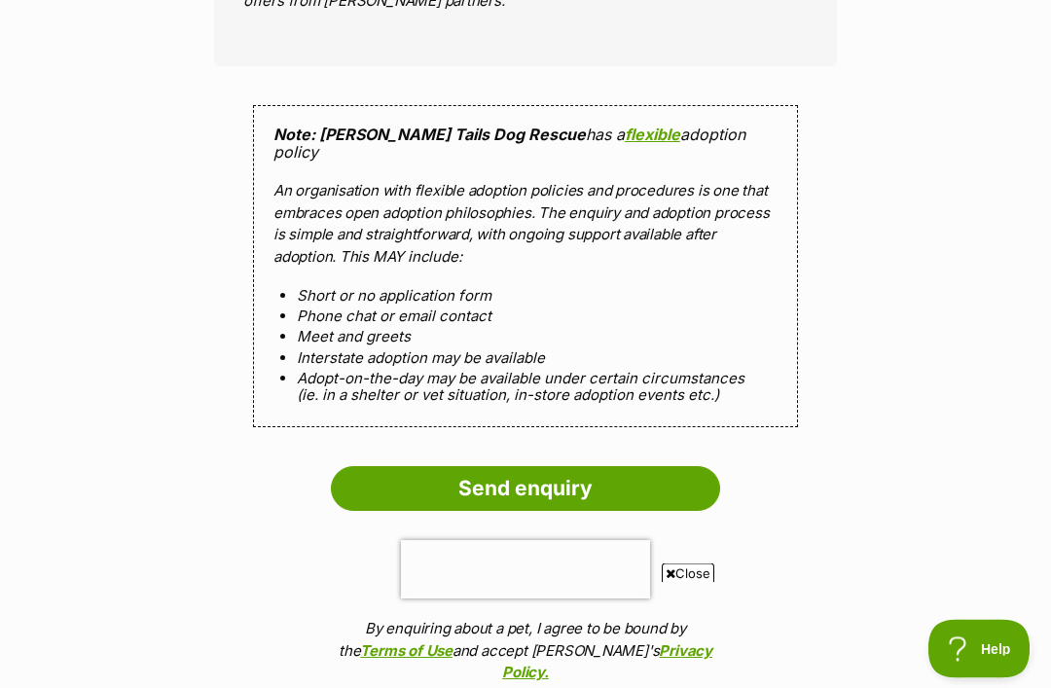
scroll to position [1787, 0]
click at [521, 466] on input "Send enquiry" at bounding box center [525, 488] width 389 height 45
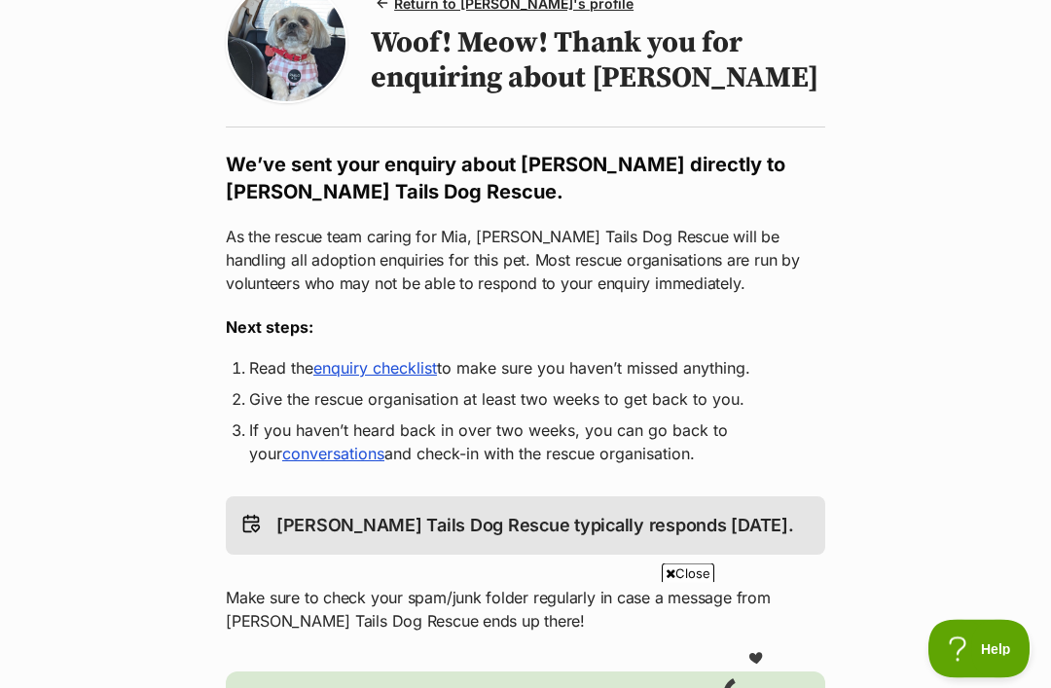
scroll to position [198, 0]
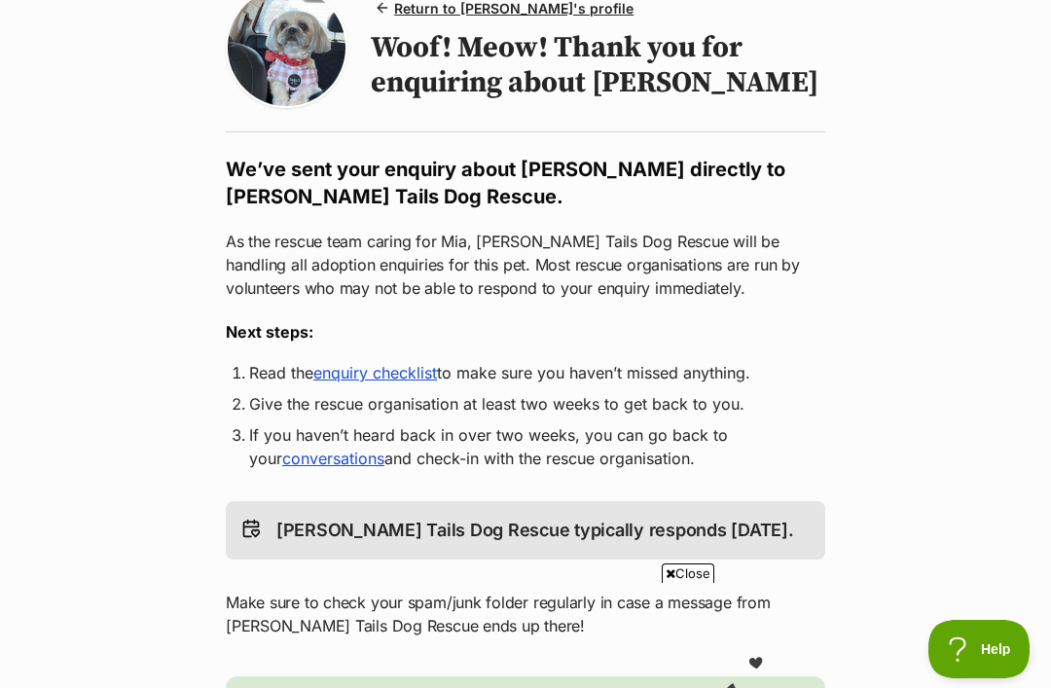
click at [381, 382] on link "enquiry checklist" at bounding box center [375, 372] width 124 height 19
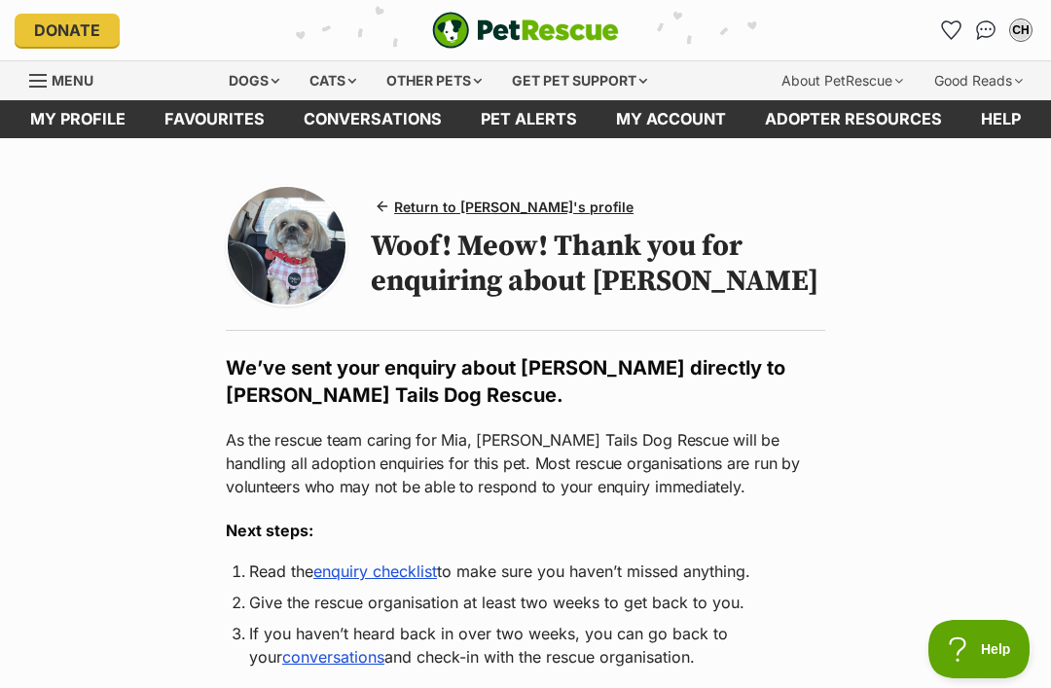
scroll to position [0, 0]
